Goal: Task Accomplishment & Management: Manage account settings

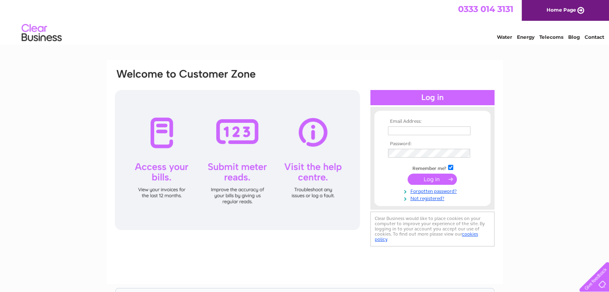
drag, startPoint x: 0, startPoint y: 0, endPoint x: 422, endPoint y: 129, distance: 441.4
click at [422, 129] on input "text" at bounding box center [429, 130] width 82 height 9
click at [434, 189] on link "Forgotten password?" at bounding box center [433, 192] width 91 height 8
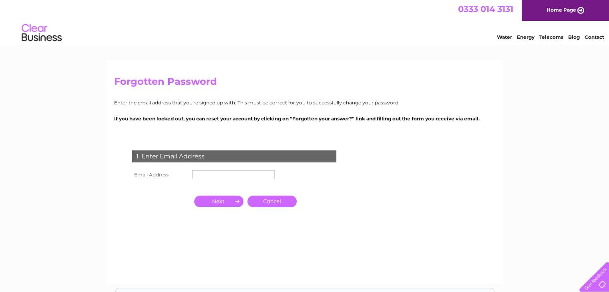
click at [228, 179] on input "text" at bounding box center [233, 174] width 82 height 9
type input "[EMAIL_ADDRESS][DOMAIN_NAME]"
click at [221, 199] on input "button" at bounding box center [218, 201] width 49 height 11
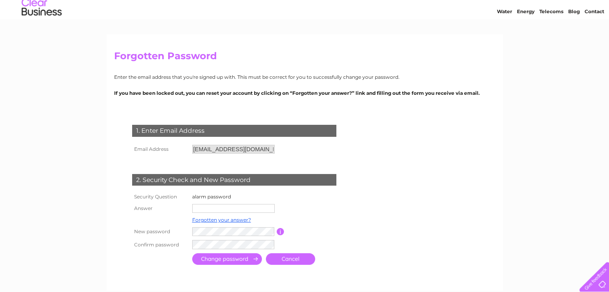
scroll to position [33, 0]
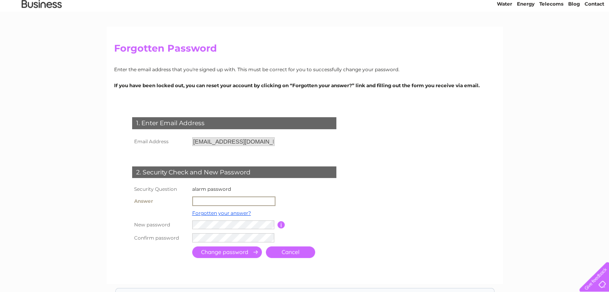
click at [242, 202] on input "text" at bounding box center [233, 201] width 83 height 10
type input "6310"
click at [229, 216] on td "Forgotten your answer?" at bounding box center [233, 212] width 86 height 10
click at [228, 210] on link "Forgotten your answer?" at bounding box center [221, 212] width 59 height 6
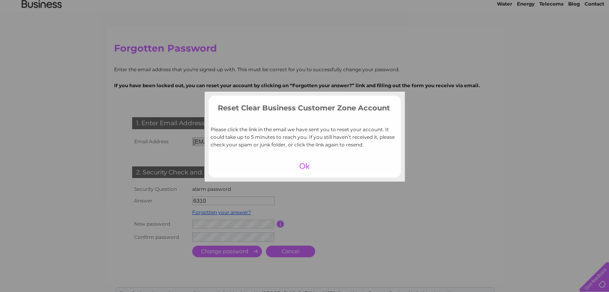
click at [301, 166] on div at bounding box center [304, 165] width 49 height 11
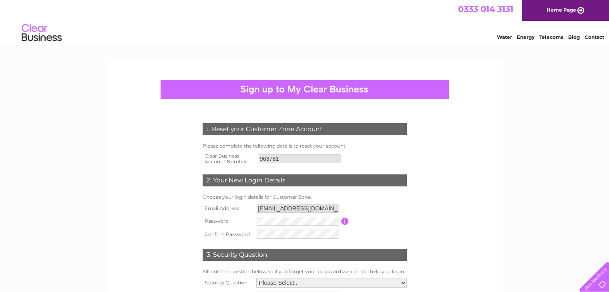
click at [260, 206] on input "Renfrew@piccolomondo.co.uk" at bounding box center [297, 208] width 82 height 9
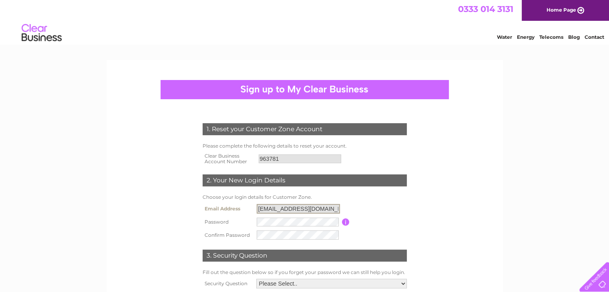
click at [262, 208] on input "Renfrew@piccolomondo.co.uk" at bounding box center [297, 209] width 83 height 10
click at [260, 209] on input "Renfrew@piccolomondo.co.uk" at bounding box center [297, 209] width 83 height 10
click at [260, 209] on input "[EMAIL_ADDRESS][DOMAIN_NAME]" at bounding box center [297, 209] width 83 height 10
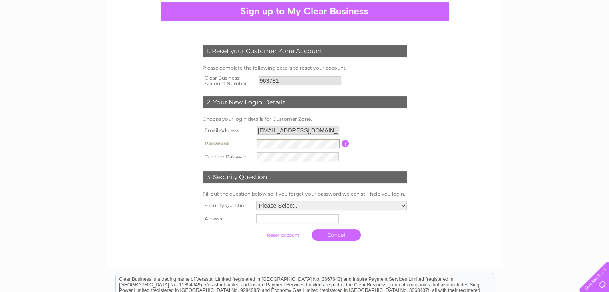
scroll to position [78, 0]
click at [282, 205] on select "Please Select.. In what town or city was your first job? In what town or city d…" at bounding box center [331, 205] width 150 height 10
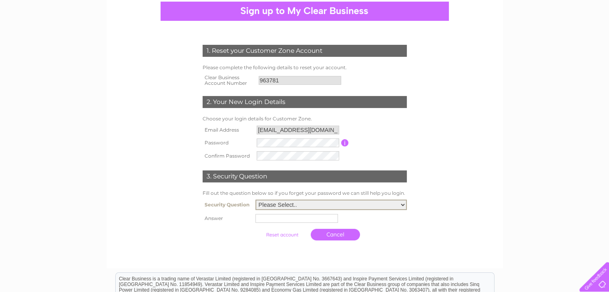
select select "2"
click at [255, 200] on select "Please Select.. In what town or city was your first job? In what town or city d…" at bounding box center [330, 205] width 151 height 10
click at [278, 218] on input "text" at bounding box center [296, 218] width 82 height 9
type input "Glasgow"
click at [292, 233] on input "submit" at bounding box center [282, 234] width 49 height 11
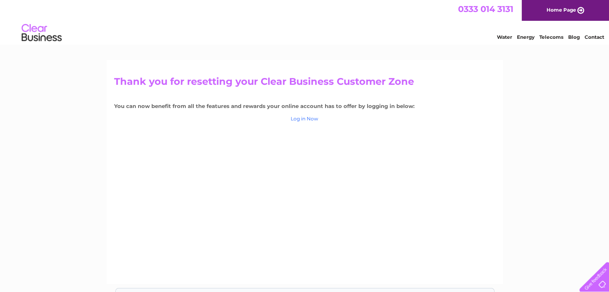
click at [308, 119] on link "Log in Now" at bounding box center [304, 119] width 28 height 6
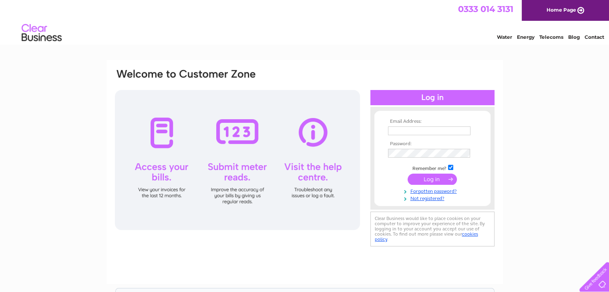
type input "[EMAIL_ADDRESS][DOMAIN_NAME]"
click at [421, 178] on input "submit" at bounding box center [431, 179] width 49 height 11
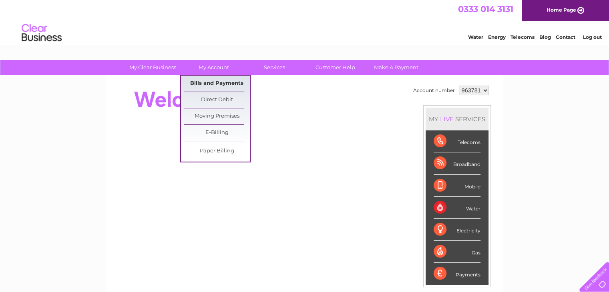
click at [208, 80] on link "Bills and Payments" at bounding box center [217, 84] width 66 height 16
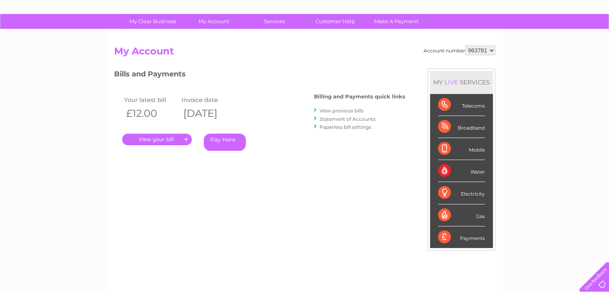
scroll to position [46, 0]
click at [481, 50] on select "963781" at bounding box center [480, 50] width 30 height 10
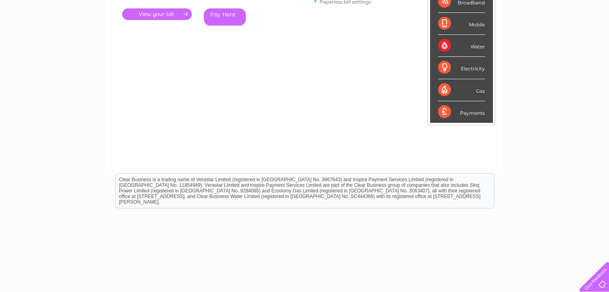
scroll to position [0, 0]
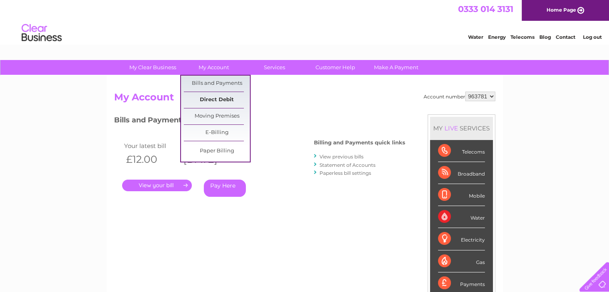
click at [218, 101] on link "Direct Debit" at bounding box center [217, 100] width 66 height 16
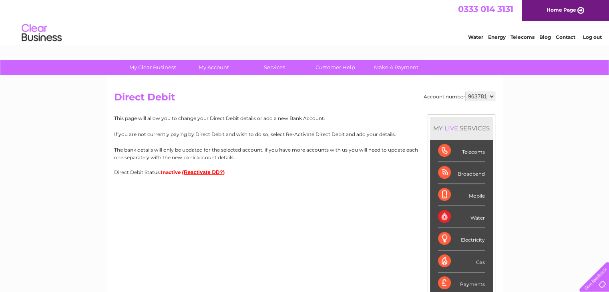
click at [590, 37] on link "Log out" at bounding box center [591, 37] width 19 height 6
